Goal: Task Accomplishment & Management: Manage account settings

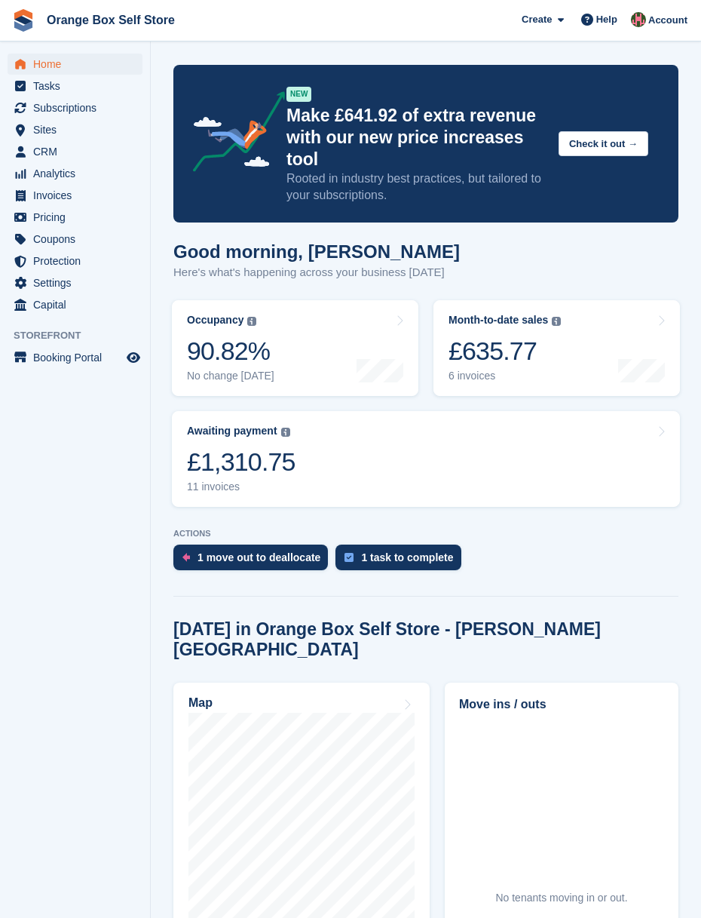
click at [47, 60] on span "Home" at bounding box center [78, 64] width 90 height 21
click at [385, 455] on link "Awaiting payment The total outstanding balance on all open invoices. £1,310.75 …" at bounding box center [426, 459] width 508 height 96
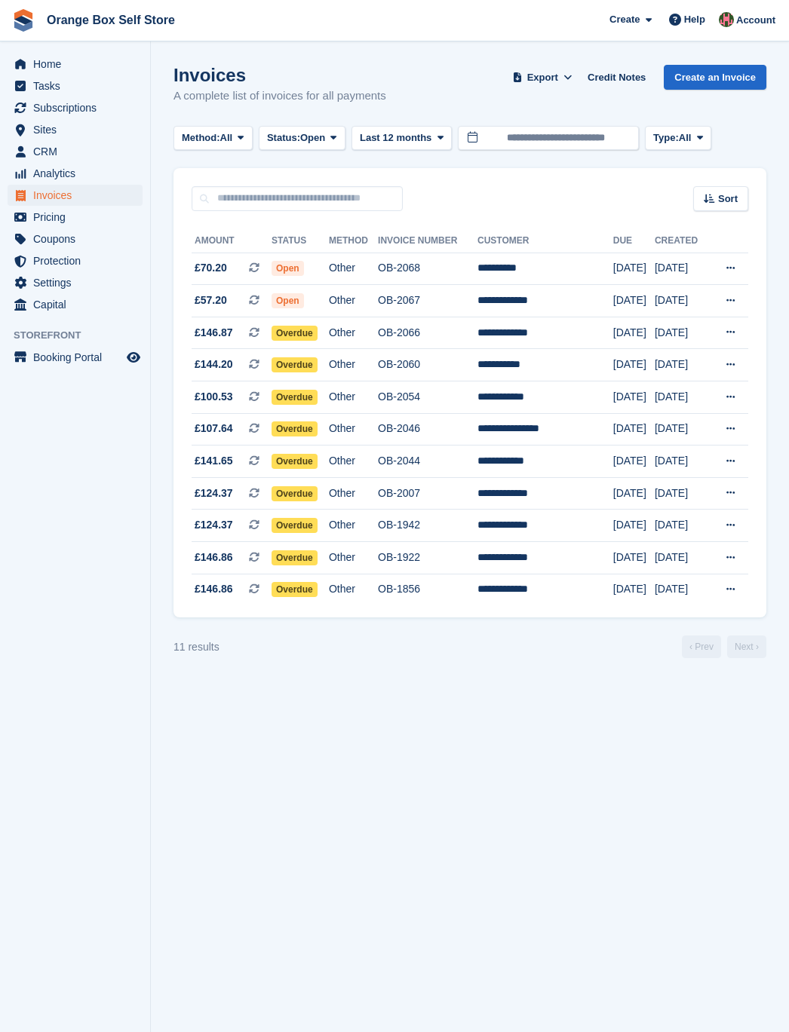
scroll to position [3, 0]
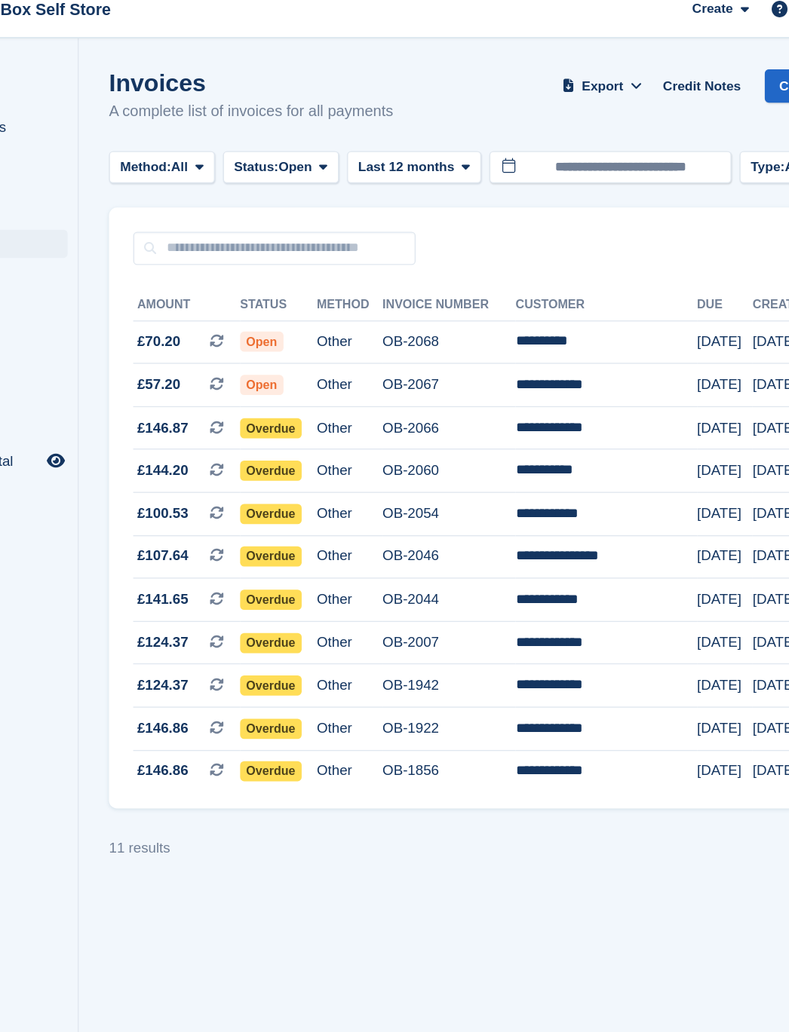
click at [192, 293] on span "£57.20 This is a recurring subscription invoice." at bounding box center [232, 301] width 80 height 16
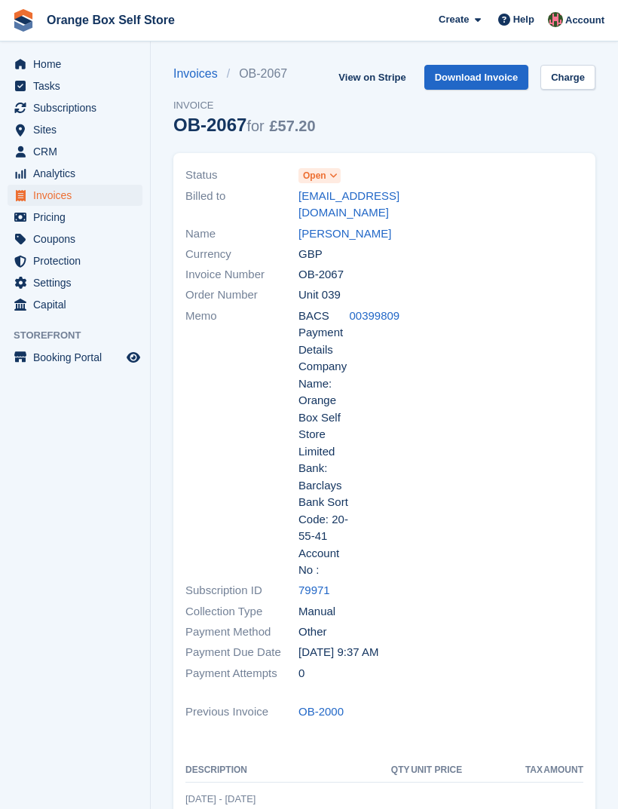
click at [334, 167] on link "Open" at bounding box center [320, 175] width 42 height 17
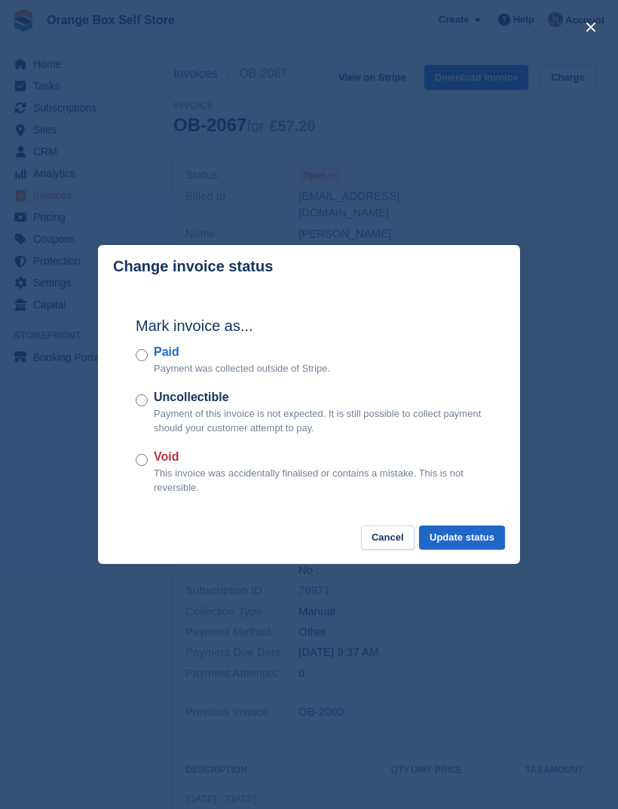
click at [150, 354] on div "Paid Payment was collected outside of Stripe." at bounding box center [309, 359] width 347 height 33
click at [467, 530] on button "Update status" at bounding box center [462, 538] width 86 height 25
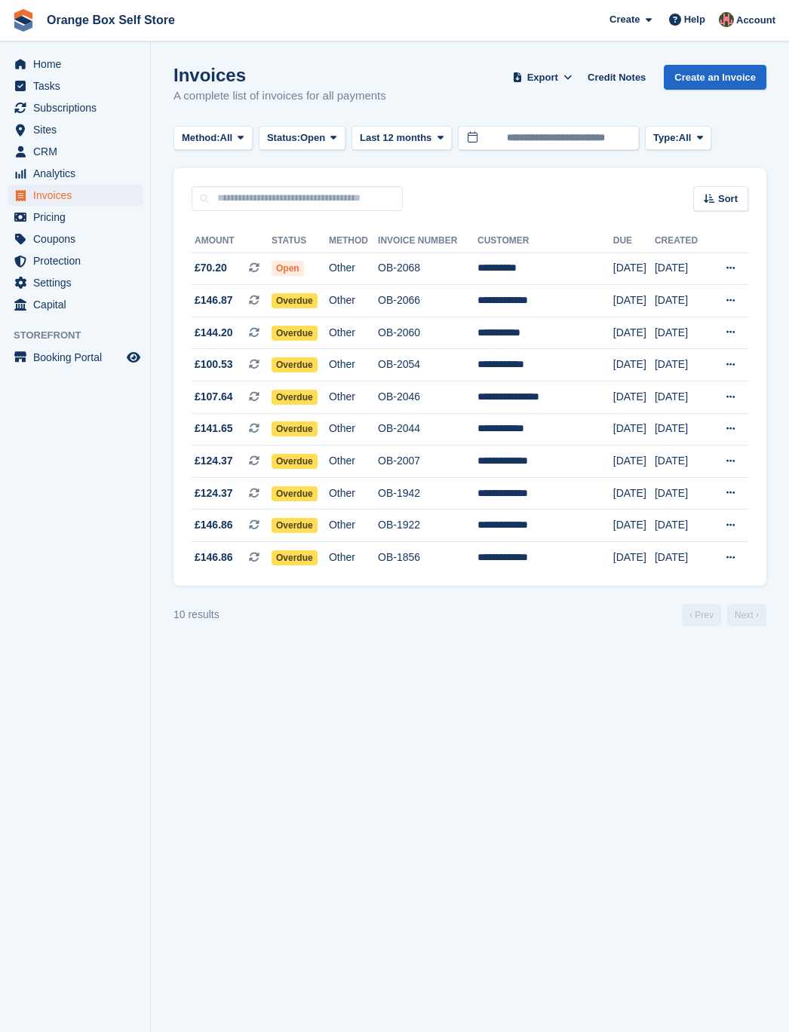
scroll to position [4, 0]
click at [50, 50] on div "Home Tasks Subscriptions Subscriptions Subscriptions Price increases NEW Price …" at bounding box center [75, 181] width 150 height 268
click at [41, 58] on span "Home" at bounding box center [78, 64] width 90 height 21
